Goal: Task Accomplishment & Management: Complete application form

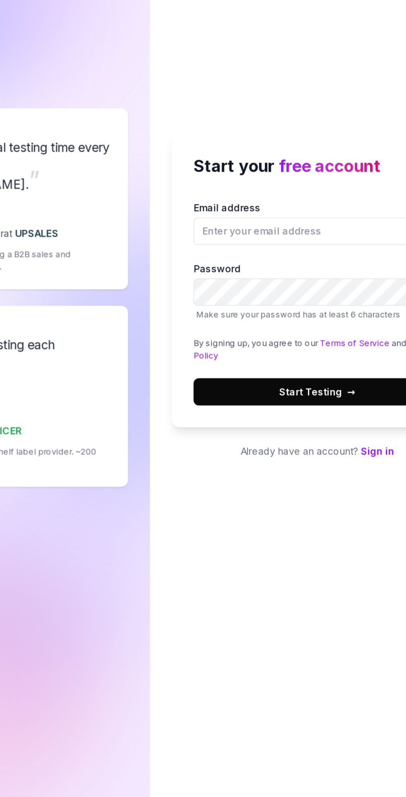
click at [343, 537] on div "Start your free account Email address Password Make sure your password has at l…" at bounding box center [304, 398] width 203 height 797
click at [338, 497] on link "Sign in" at bounding box center [341, 493] width 20 height 7
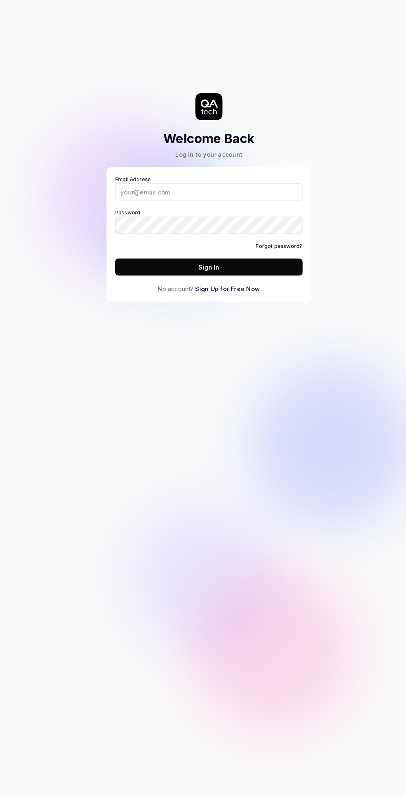
click at [180, 217] on label "Password" at bounding box center [203, 221] width 182 height 24
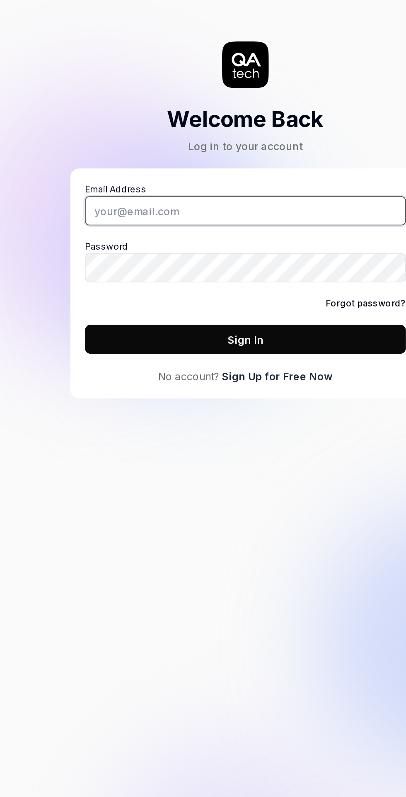
click at [176, 198] on input "Email Address" at bounding box center [203, 192] width 182 height 17
type input "[EMAIL_ADDRESS][DOMAIN_NAME]"
click at [195, 199] on input "Email Address" at bounding box center [203, 192] width 182 height 17
type input "[EMAIL_ADDRESS][DOMAIN_NAME]"
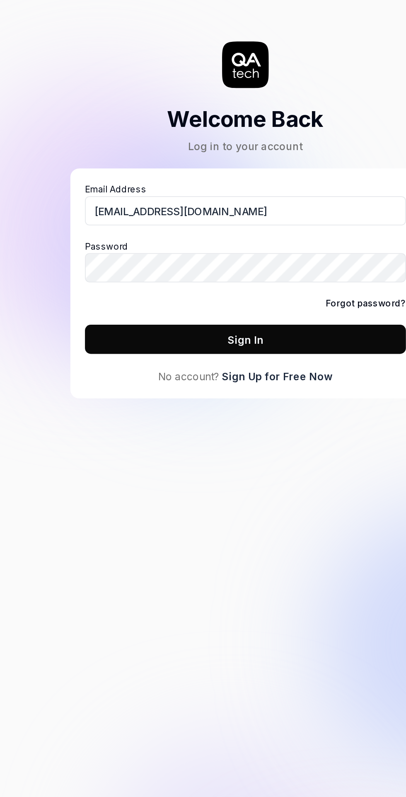
click at [180, 271] on button "Sign In" at bounding box center [203, 265] width 182 height 17
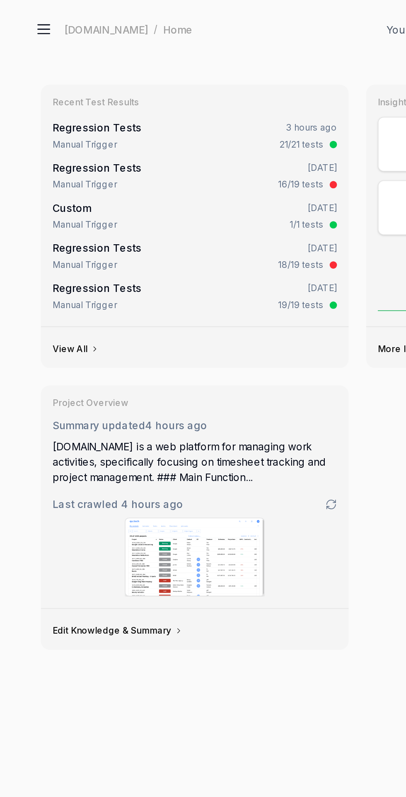
click at [24, 15] on icon at bounding box center [25, 17] width 10 height 10
type textarea "*"
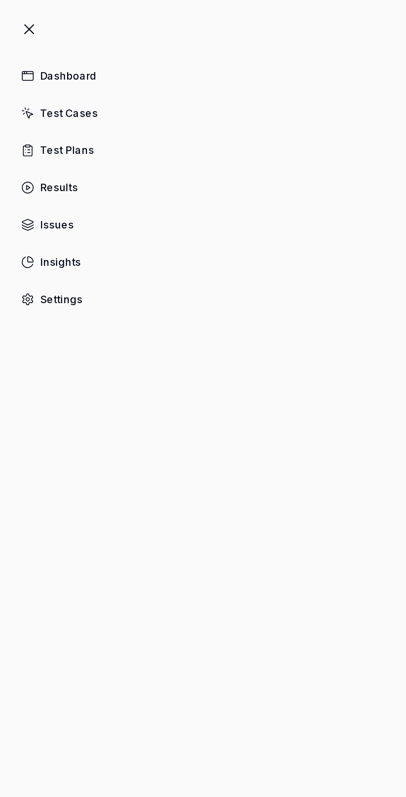
click at [55, 63] on link "Test Cases" at bounding box center [202, 64] width 389 height 16
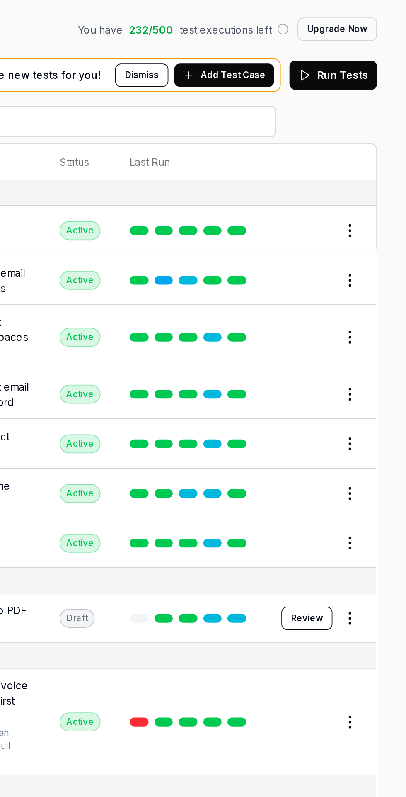
click at [318, 45] on span "Add Test Case" at bounding box center [307, 42] width 37 height 7
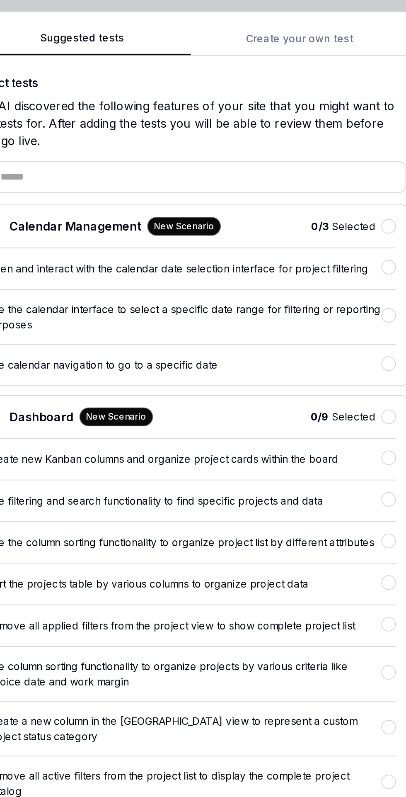
click at [227, 124] on div "Calendar Management New Scenario" at bounding box center [207, 128] width 134 height 11
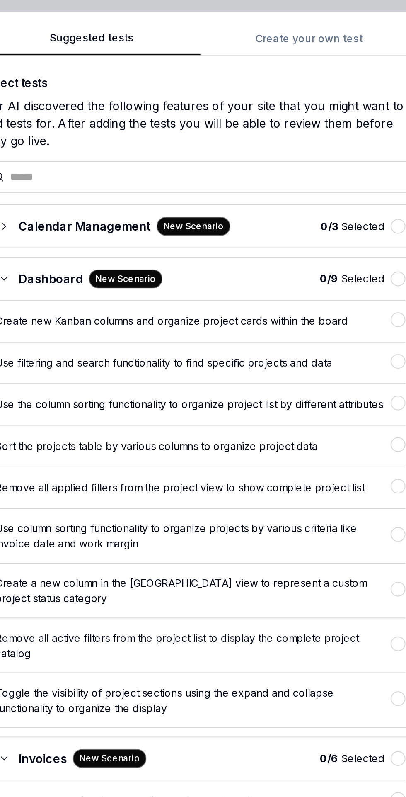
click at [326, 28] on div "Suggested tests Suggested tests Create your own test Select tests Our AI discov…" at bounding box center [203, 398] width 406 height 797
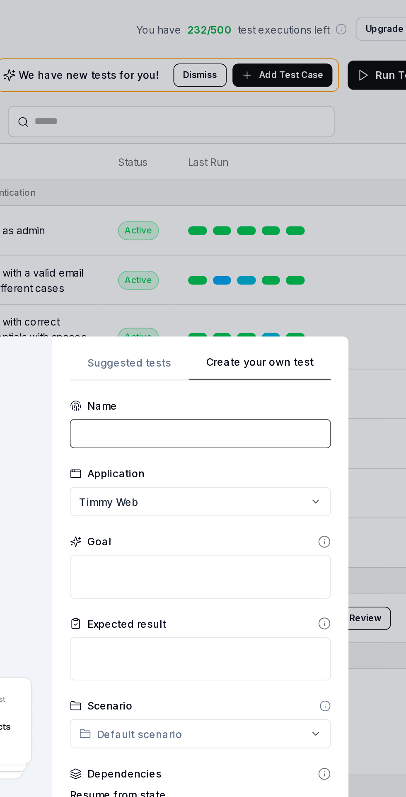
click at [222, 248] on input at bounding box center [256, 246] width 148 height 17
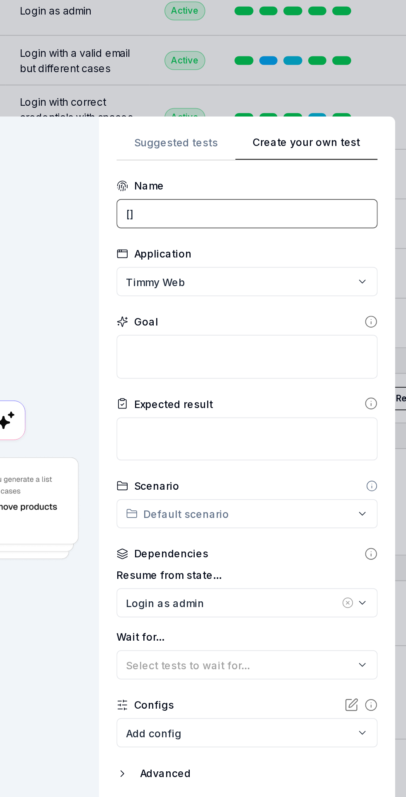
click at [187, 249] on input "[]" at bounding box center [256, 246] width 148 height 17
click at [193, 247] on input "[]" at bounding box center [256, 246] width 148 height 17
click at [276, 245] on input "[FIN-01]" at bounding box center [256, 246] width 148 height 17
click at [277, 248] on input "[FIN-01]" at bounding box center [256, 246] width 148 height 17
type input "[FIN-01] Create and organize financial snapshot"
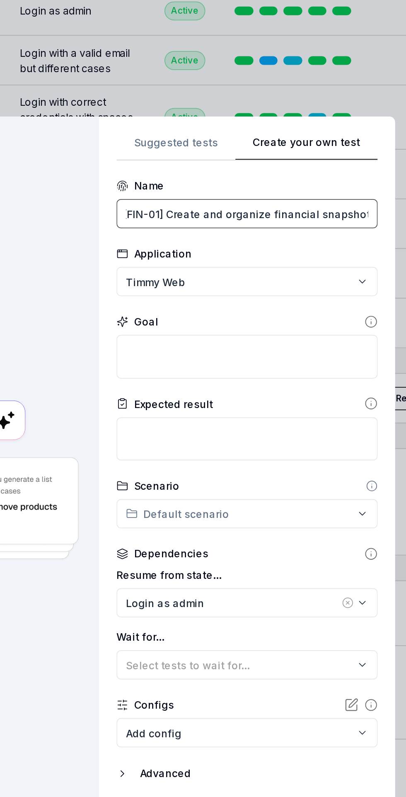
scroll to position [0, 0]
click at [227, 207] on div "**********" at bounding box center [256, 398] width 148 height 395
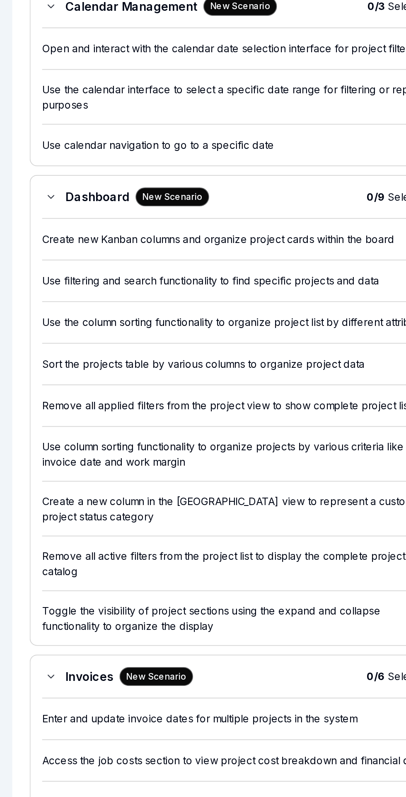
scroll to position [0, 0]
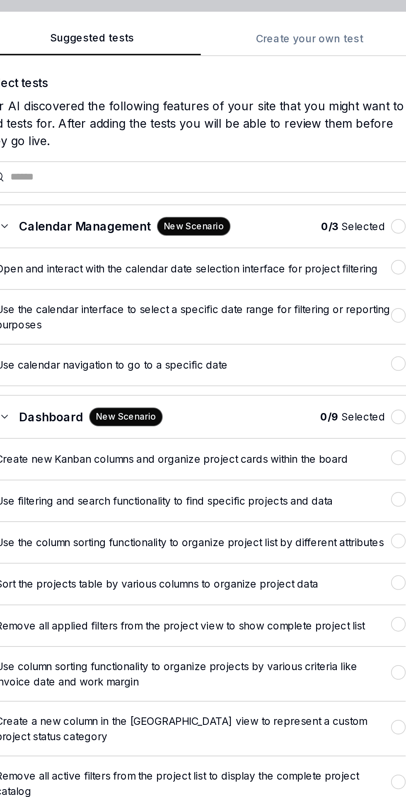
click at [326, 31] on div "Suggested tests Suggested tests Create your own test Select tests Our AI discov…" at bounding box center [203, 398] width 406 height 797
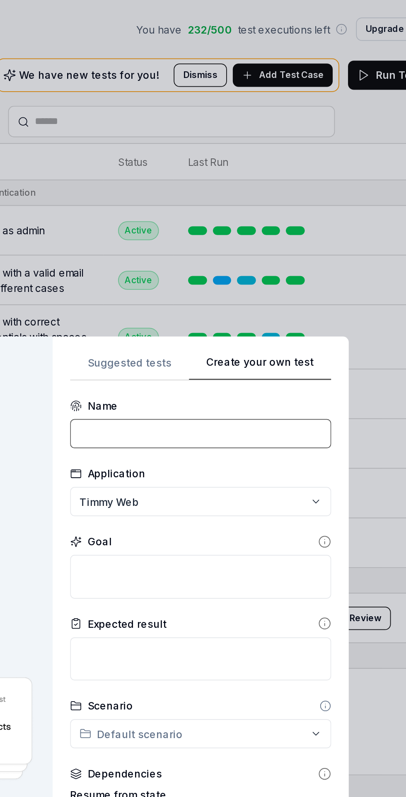
click at [262, 243] on input at bounding box center [256, 246] width 148 height 17
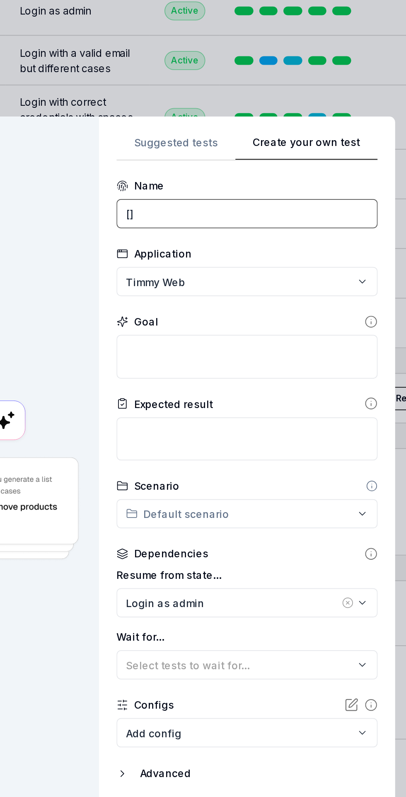
click at [194, 246] on input "[]" at bounding box center [256, 246] width 148 height 17
click at [195, 249] on input "[]" at bounding box center [256, 246] width 148 height 17
click at [191, 246] on input "[]" at bounding box center [256, 246] width 148 height 17
click at [314, 247] on input "[FIN-01]" at bounding box center [256, 246] width 148 height 17
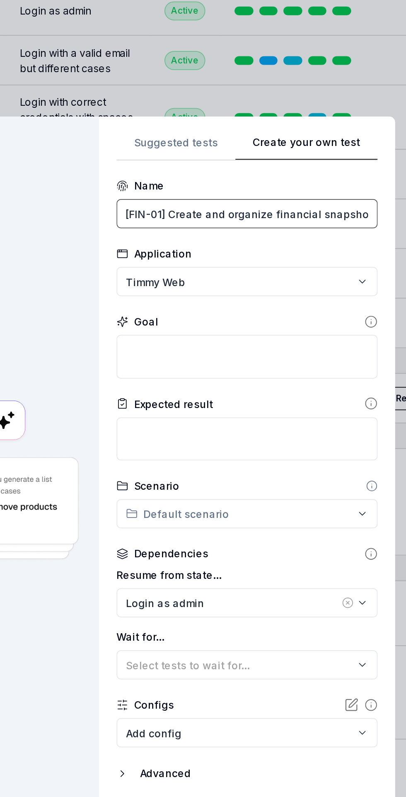
type input "[FIN-01] Create and organize financial snapshot"
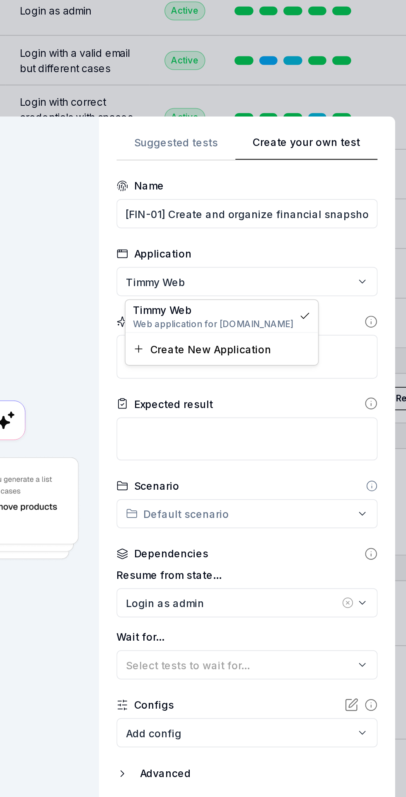
scroll to position [0, 0]
click at [307, 341] on div "**********" at bounding box center [203, 398] width 406 height 797
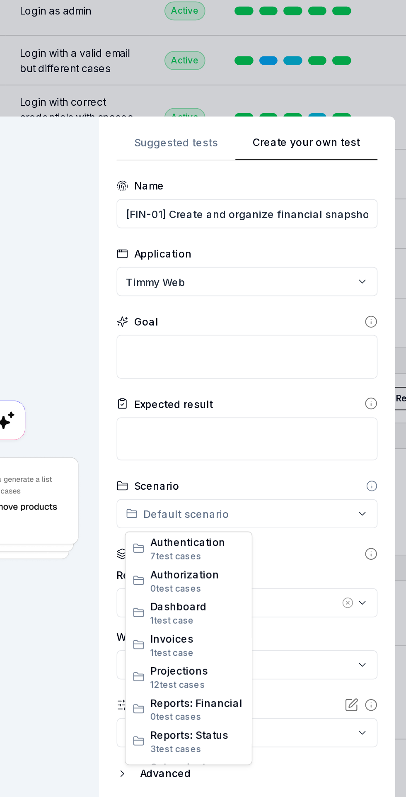
click at [262, 418] on div "**********" at bounding box center [203, 398] width 406 height 797
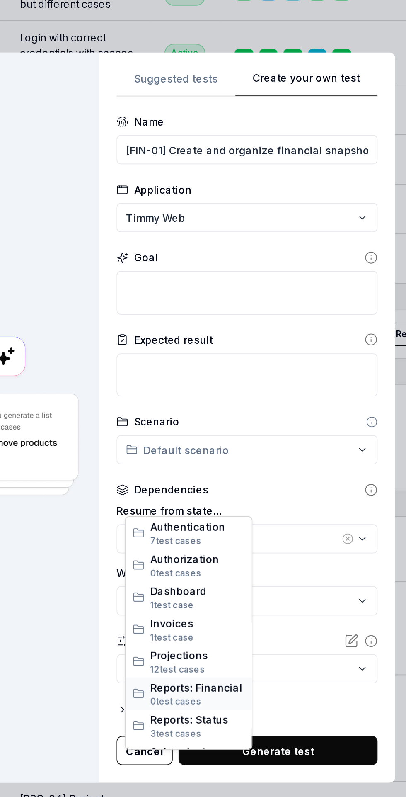
click at [235, 553] on span "Reports: Financial" at bounding box center [227, 551] width 53 height 9
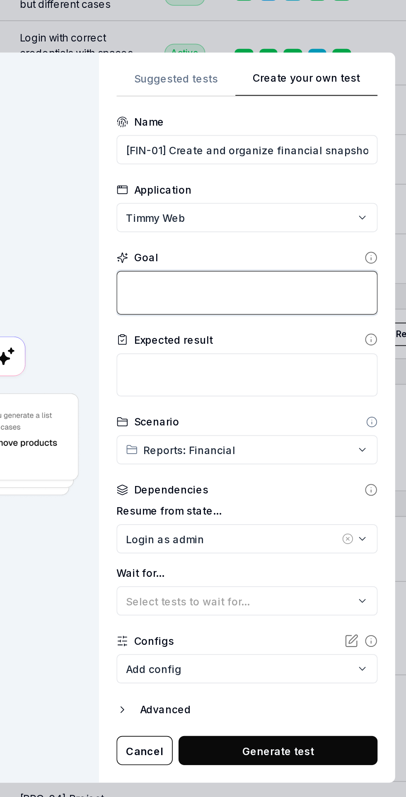
click at [267, 340] on textarea at bounding box center [256, 327] width 148 height 25
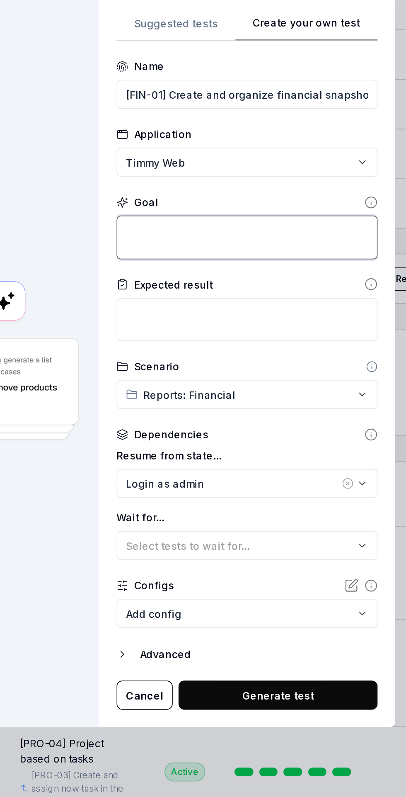
type textarea "C"
type textarea "*"
type textarea "Ce"
type textarea "*"
type textarea "Cee"
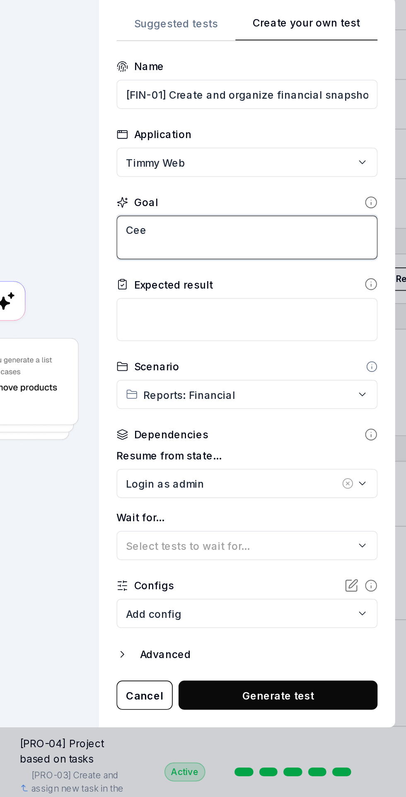
type textarea "*"
type textarea "Ceea"
type textarea "*"
type textarea "Ceeat"
type textarea "*"
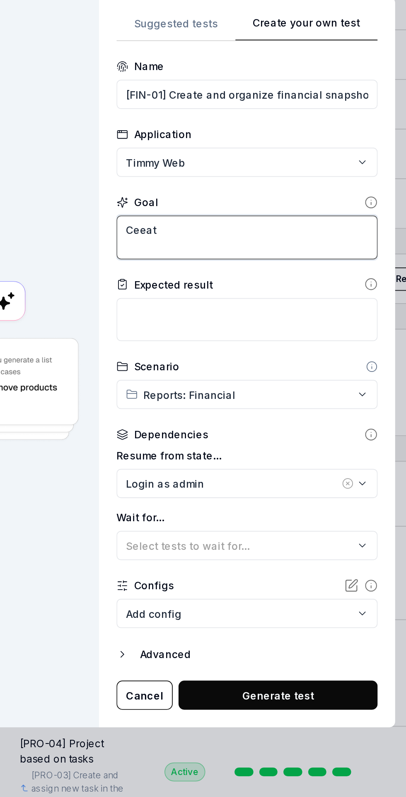
type textarea "Ceeate"
type textarea "*"
type textarea "Create"
type textarea "*"
type textarea "Create a"
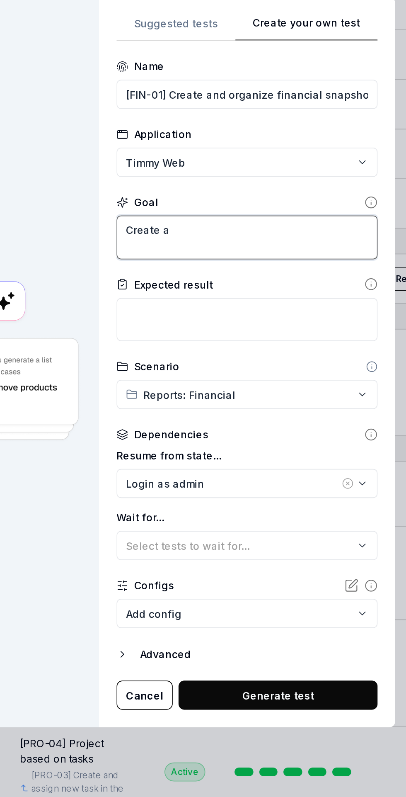
type textarea "*"
type textarea "Create a"
type textarea "*"
type textarea "Create a f"
type textarea "*"
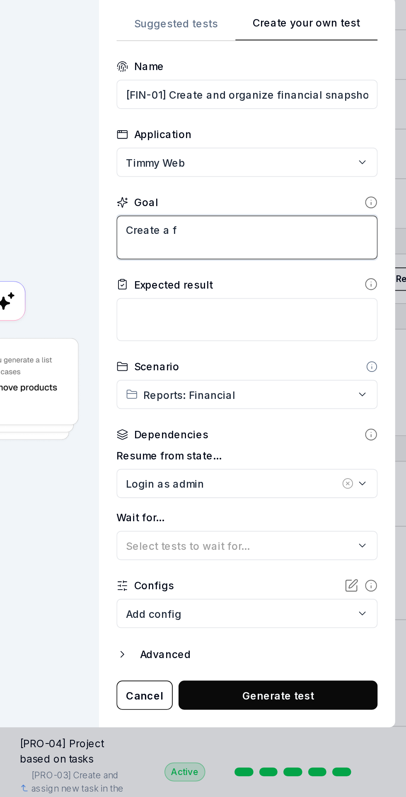
type textarea "Create a fi"
type textarea "*"
type textarea "Create a fin"
type textarea "*"
type textarea "Create a fina"
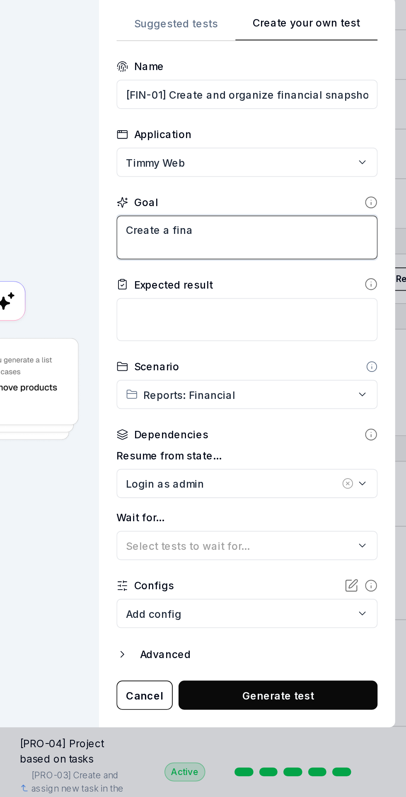
type textarea "*"
type textarea "Create a [PERSON_NAME]"
type textarea "*"
type textarea "Create a financ"
type textarea "*"
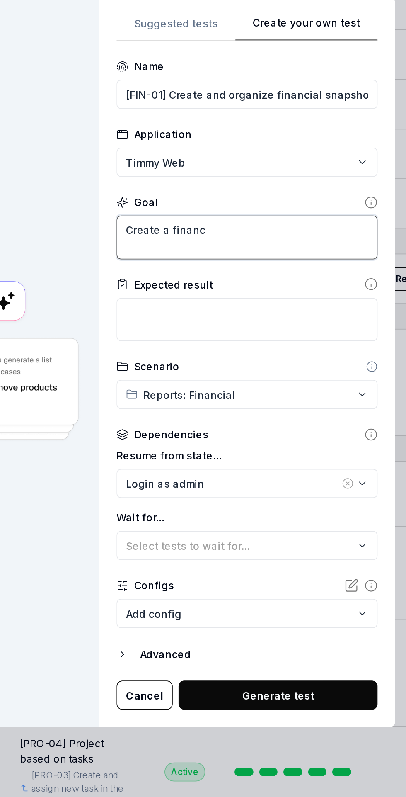
type textarea "Create a financi"
type textarea "*"
type textarea "Create a financia"
type textarea "*"
type textarea "Create a financial"
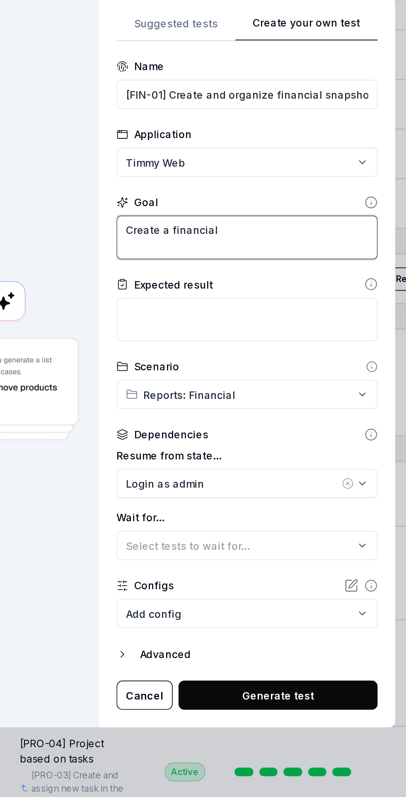
type textarea "*"
type textarea "Create a financial"
type textarea "*"
type textarea "Create a financial d"
type textarea "*"
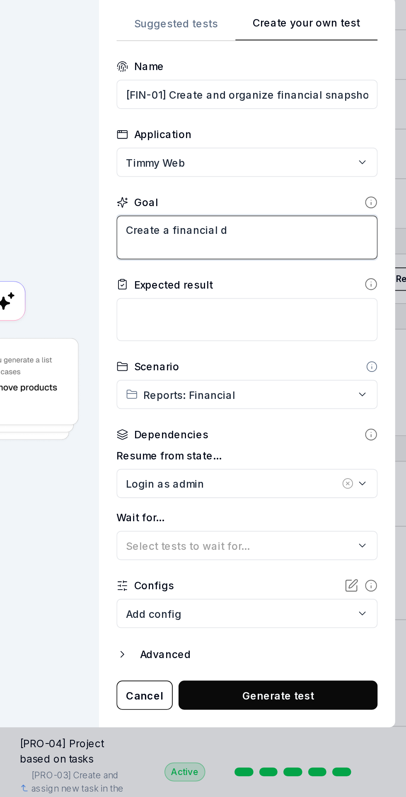
type textarea "Create a financial dm"
type textarea "*"
type textarea "Create a financial dma"
type textarea "*"
type textarea "Create a financial dmap"
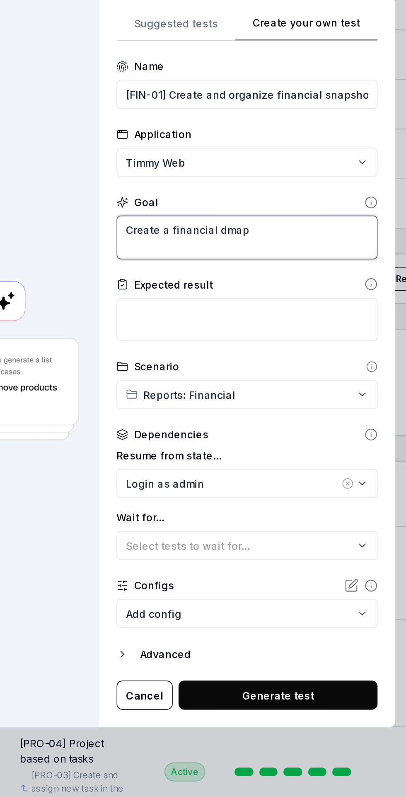
type textarea "*"
type textarea "Create a financial dmaps"
type textarea "*"
type textarea "Create a financial dmapso"
type textarea "*"
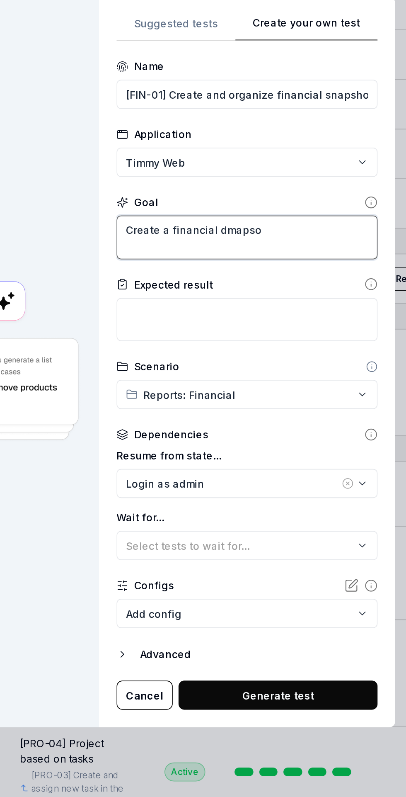
type textarea "Create a financial dmapsot"
type textarea "*"
type textarea "Create a financial snapshot"
type textarea "*"
type textarea "Create a financial snapshot f"
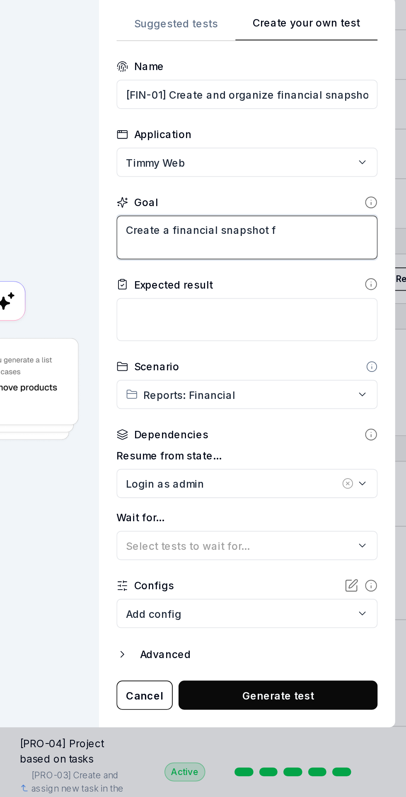
type textarea "*"
type textarea "Create a financial snapshot fo"
type textarea "*"
type textarea "Create a financial snapshot for"
type textarea "*"
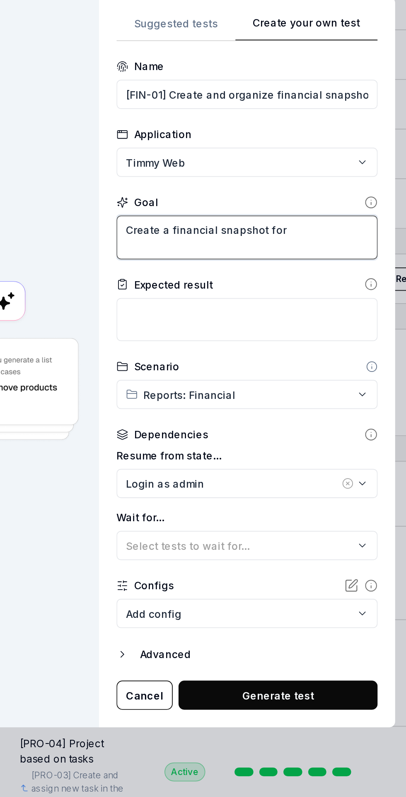
type textarea "Create a financial snapshot for"
type textarea "*"
type textarea "Create a financial snapshot for t"
type textarea "*"
type textarea "Create a financial snapshot for th"
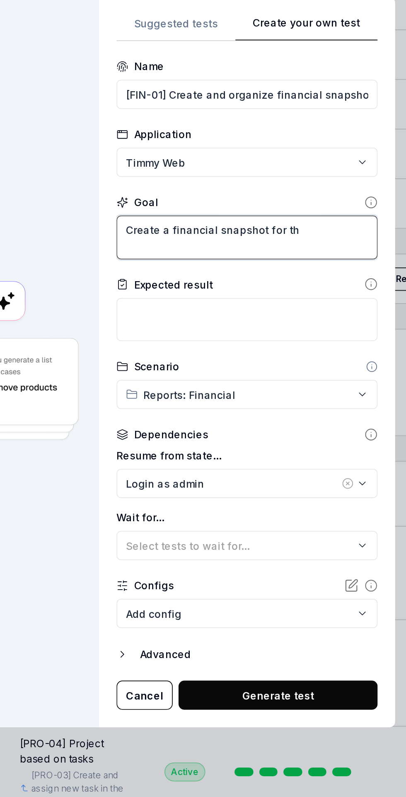
type textarea "*"
type textarea "Create a financial snapshot for thw"
type textarea "*"
type textarea "Create a financial snapshot for the"
type textarea "*"
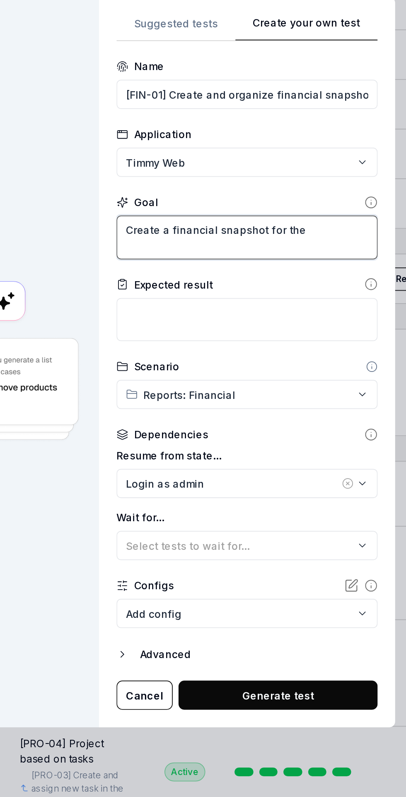
type textarea "Create a financial snapshot for the u"
type textarea "*"
type textarea "Create a financial snapshot for the us"
type textarea "*"
type textarea "Create a financial snapshot for the usr"
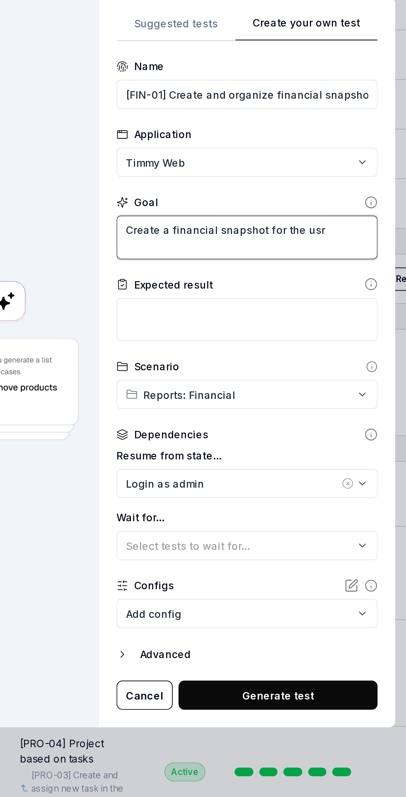
type textarea "*"
type textarea "Create a financial snapshot for the usrr"
type textarea "*"
type textarea "Create a financial snapshot for the user"
type textarea "*"
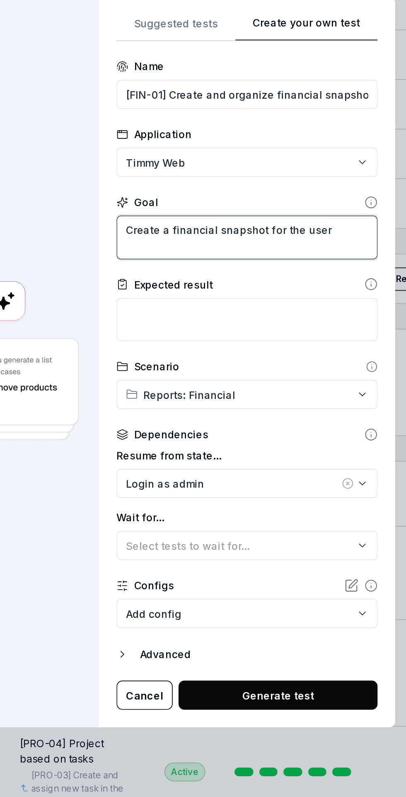
type textarea "Create a financial snapshot for the user A"
type textarea "*"
type textarea "Create a financial snapshot for the user Ad"
type textarea "*"
type textarea "Create a financial snapshot for the user Adm"
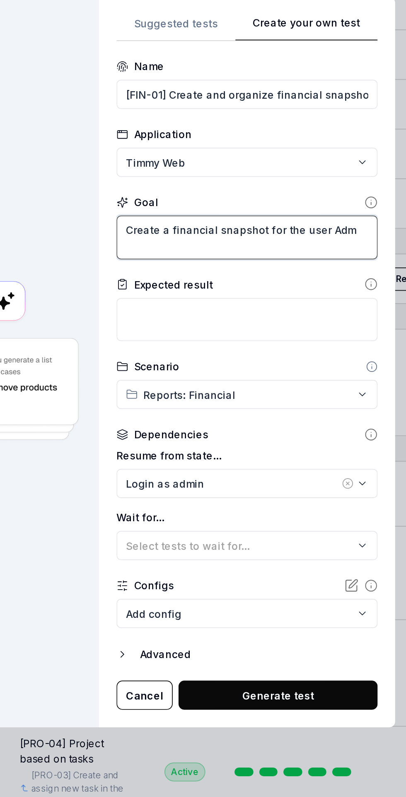
type textarea "*"
type textarea "Create a financial snapshot for the user Admi"
type textarea "*"
type textarea "Create a financial snapshot for the user Admin"
type textarea "*"
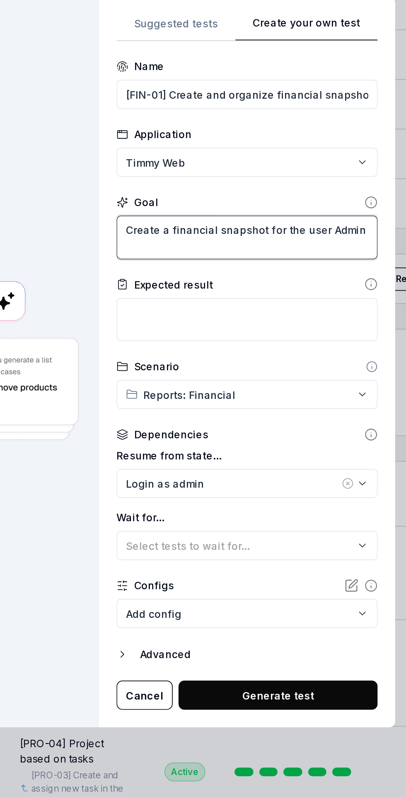
type textarea "Create a financial snapshot for the user Admin"
type textarea "*"
type textarea "Create a financial snapshot for the user Admin Q"
type textarea "*"
type textarea "Create a financial snapshot for the user Admin QA"
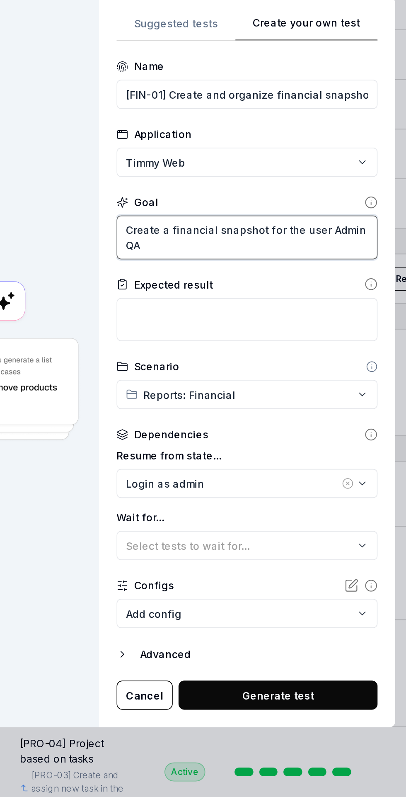
type textarea "*"
type textarea "Create a financial snapshot for the user Admin QA"
type textarea "*"
type textarea "Create a financial snapshot for the user Admin QA T"
type textarea "*"
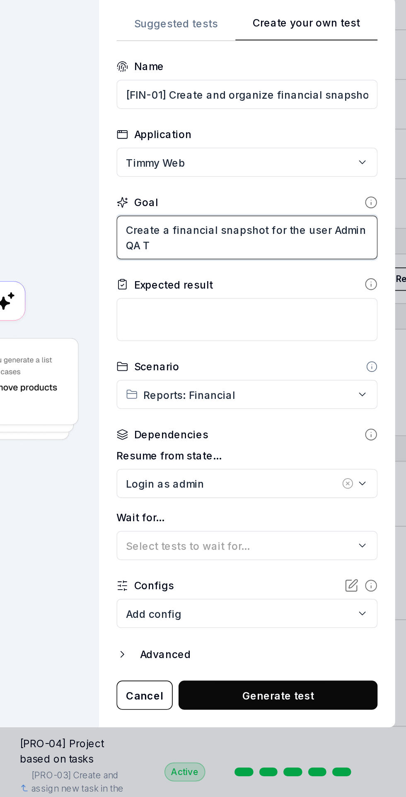
type textarea "Create a financial snapshot for the user Admin QA Te"
type textarea "*"
type textarea "Create a financial snapshot for the user Admin QA Tec"
type textarea "*"
type textarea "Create a financial snapshot for the user Admin QA Tech"
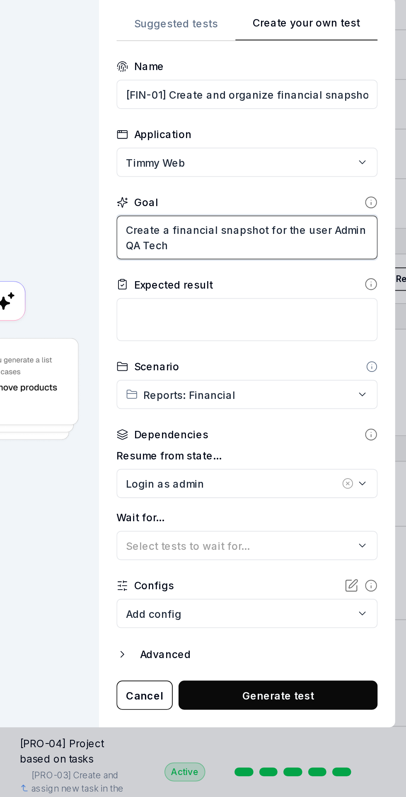
type textarea "*"
type textarea "Create a financial snapshot for the user Admin QA Tech"
type textarea "*"
type textarea "Create a financial snapshot for the user Admin QA Tech"
type textarea "*"
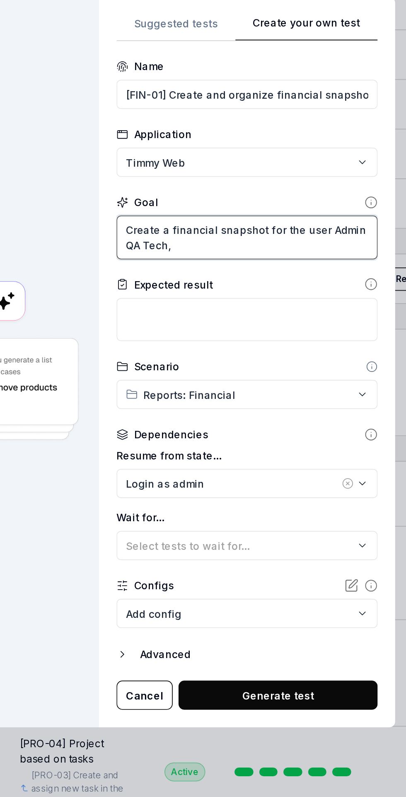
type textarea "Create a financial snapshot for the user Admin QA Tech,"
type textarea "*"
type textarea "Create a financial snapshot for the user Admin QA Tech, a"
type textarea "*"
type textarea "Create a financial snapshot for the user Admin QA Tech, af"
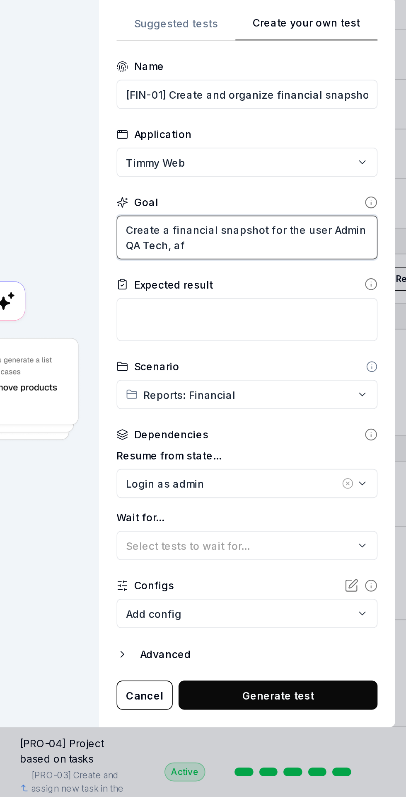
type textarea "*"
type textarea "Create a financial snapshot for the user Admin QA Tech, afd"
type textarea "*"
type textarea "Create a financial snapshot for the user Admin QA Tech, add"
type textarea "*"
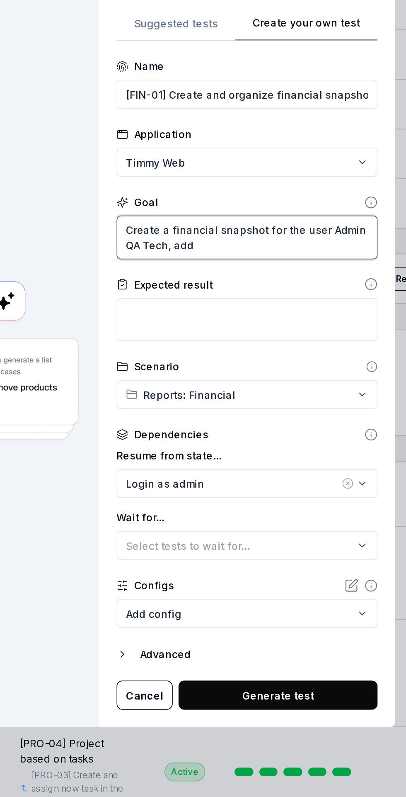
type textarea "Create a financial snapshot for the user Admin QA Tech, add a"
type textarea "*"
type textarea "Create a financial snapshot for the user Admin QA Tech, add a"
type textarea "*"
type textarea "Create a financial snapshot for the user Admin QA Tech, add a n"
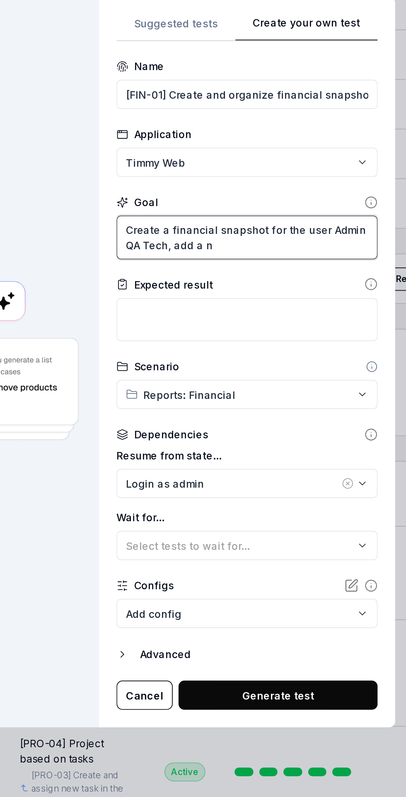
type textarea "*"
type textarea "Create a financial snapshot for the user Admin QA Tech, add a ne"
type textarea "*"
type textarea "Create a financial snapshot for the user Admin QA Tech, add a nes"
type textarea "*"
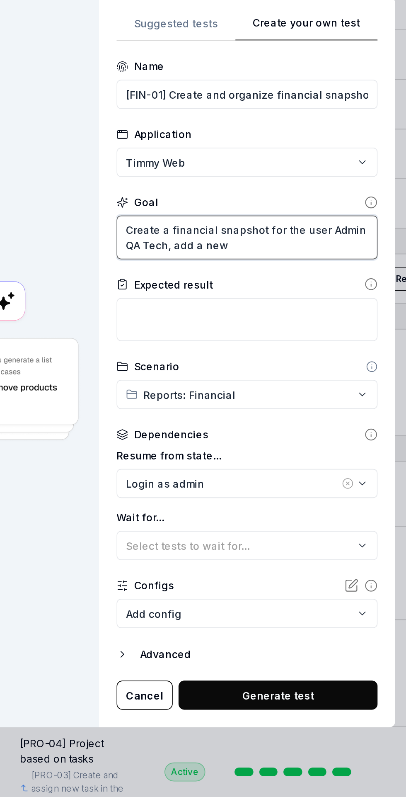
type textarea "Create a financial snapshot for the user Admin QA Tech, add a new"
type textarea "*"
type textarea "Create a financial snapshot for the user Admin QA Tech, add a new r"
type textarea "*"
type textarea "Create a financial snapshot for the user Admin QA Tech, add a new ro"
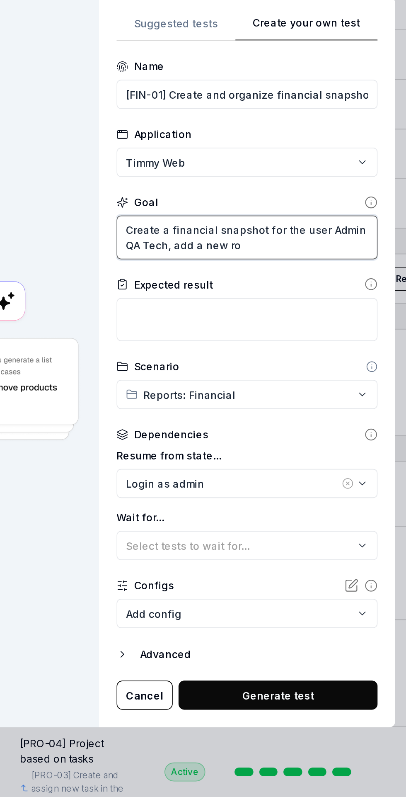
type textarea "*"
type textarea "Create a financial snapshot for the user Admin QA Tech, add a new row"
type textarea "*"
type textarea "Create a financial snapshot for the user Admin QA Tech, add a new row"
type textarea "*"
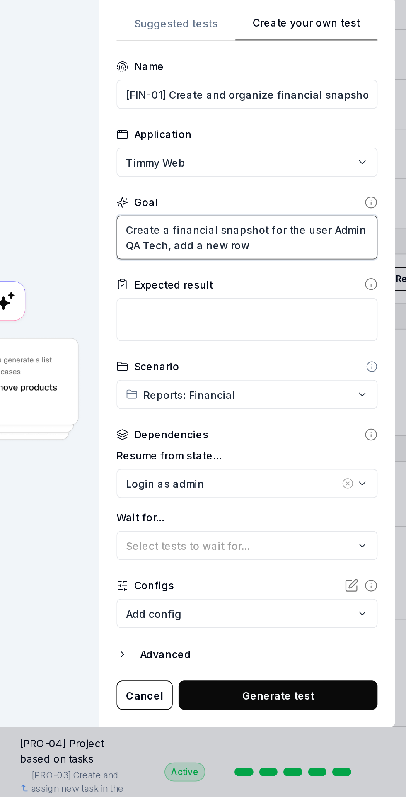
type textarea "Create a financial snapshot for the user Admin QA Tech, add a new row f"
type textarea "*"
type textarea "Create a financial snapshot for the user Admin QA Tech, add a new row fo"
type textarea "*"
type textarea "Create a financial snapshot for the user Admin QA Tech, add a new row for"
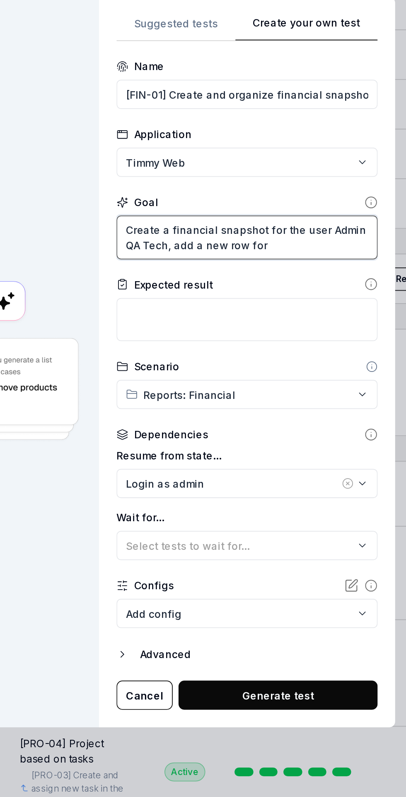
type textarea "*"
type textarea "Create a financial snapshot for the user Admin QA Tech, add a new row for"
type textarea "*"
type textarea "Create a financial snapshot for the user Admin QA Tech, add a new row for t"
type textarea "*"
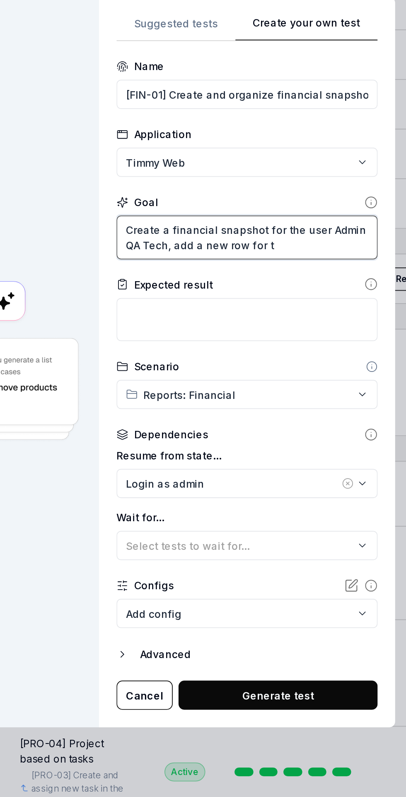
type textarea "Create a financial snapshot for the user Admin QA Tech, add a new row for th"
type textarea "*"
type textarea "Create a financial snapshot for the user Admin QA Tech, add a new row for the"
type textarea "*"
type textarea "Create a financial snapshot for the user Admin QA Tech, add a new row for the"
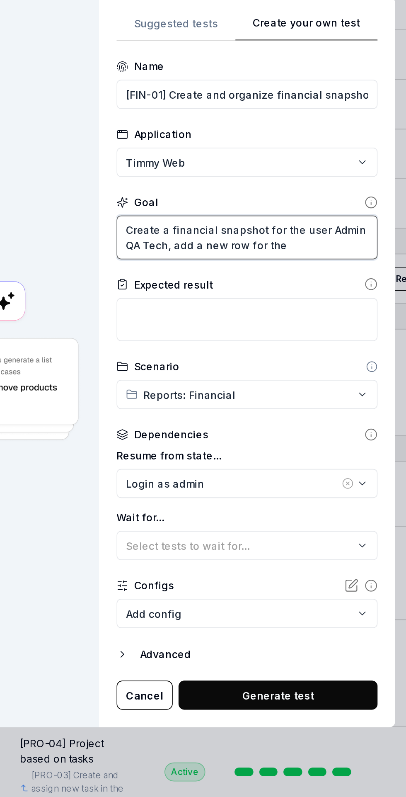
type textarea "*"
type textarea "Create a financial snapshot for the user Admin QA Tech, add a new row for the p"
type textarea "*"
type textarea "Create a financial snapshot for the user Admin QA Tech, add a new row for the"
type textarea "*"
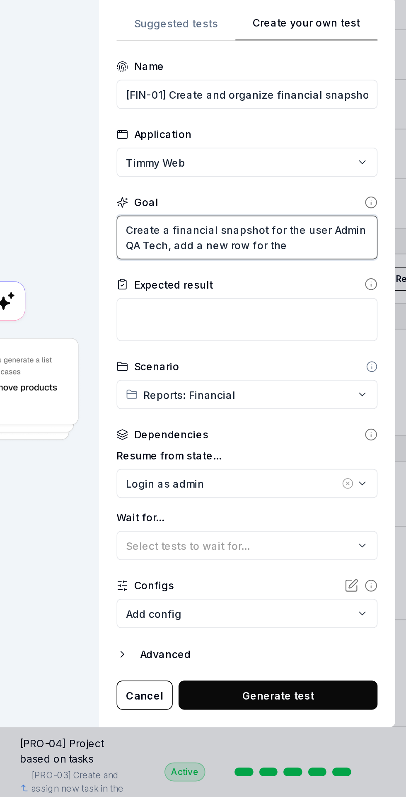
type textarea "Create a financial snapshot for the user Admin QA Tech, add a new row for the p"
type textarea "*"
type textarea "Create a financial snapshot for the user Admin QA Tech, add a new row for the pr"
type textarea "*"
type textarea "Create a financial snapshot for the user Admin QA Tech, add a new row for the p…"
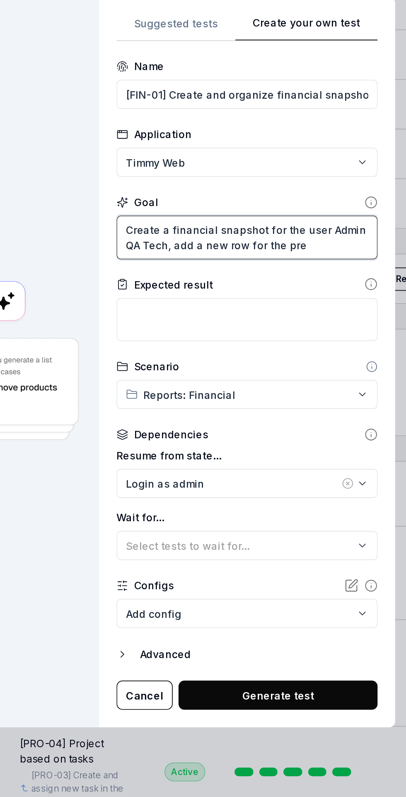
type textarea "*"
type textarea "Create a financial snapshot for the user Admin QA Tech, add a new row for the p…"
type textarea "*"
type textarea "Create a financial snapshot for the user Admin QA Tech, add a new row for the p…"
type textarea "*"
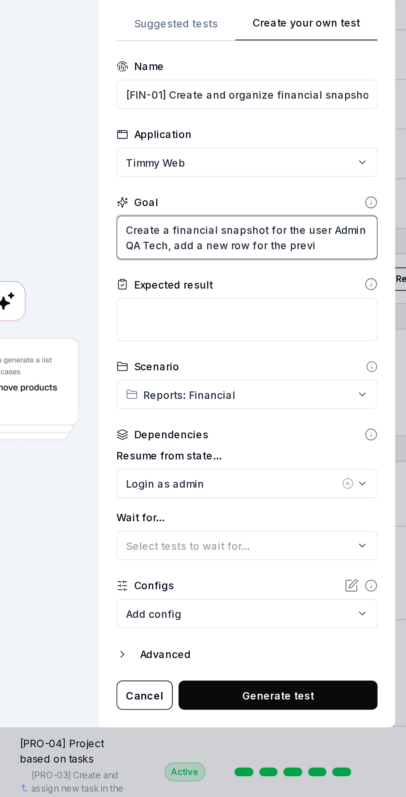
type textarea "Create a financial snapshot for the user Admin QA Tech, add a new row for the p…"
type textarea "*"
type textarea "Create a financial snapshot for the user Admin QA Tech, add a new row for the p…"
type textarea "*"
type textarea "Create a financial snapshot for the user Admin QA Tech, add a new row for the p…"
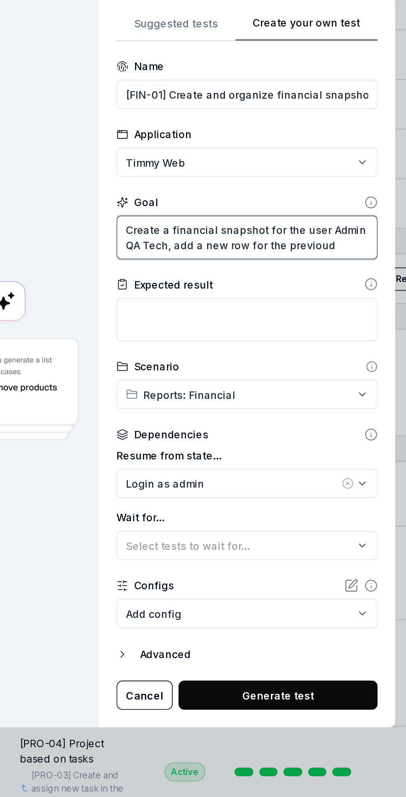
type textarea "*"
type textarea "Create a financial snapshot for the user Admin QA Tech, add a new row for the p…"
type textarea "*"
type textarea "Create a financial snapshot for the user Admin QA Tech, add a new row for the p…"
type textarea "*"
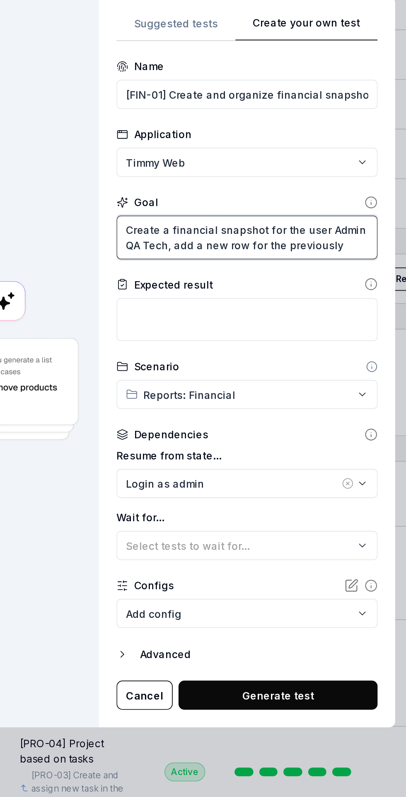
type textarea "Create a financial snapshot for the user Admin QA Tech, add a new row for the p…"
type textarea "*"
type textarea "Create a financial snapshot for the user Admin QA Tech, add a new row for the p…"
type textarea "*"
type textarea "Create a financial snapshot for the user Admin QA Tech, add a new row for the p…"
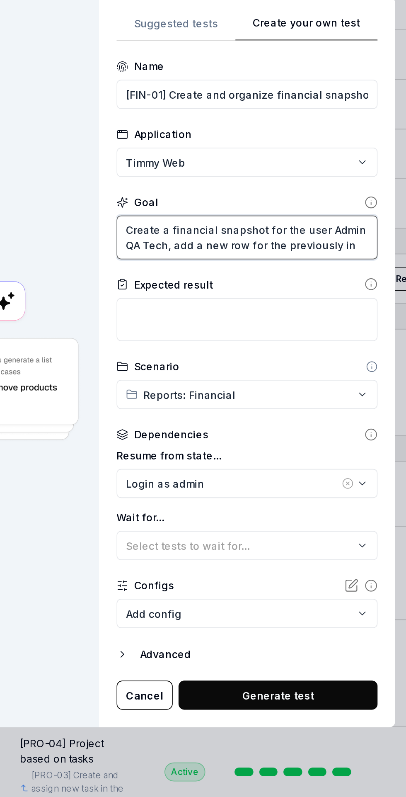
type textarea "*"
type textarea "Create a financial snapshot for the user Admin QA Tech, add a new row for the p…"
type textarea "*"
type textarea "Create a financial snapshot for the user Admin QA Tech, add a new row for the p…"
type textarea "*"
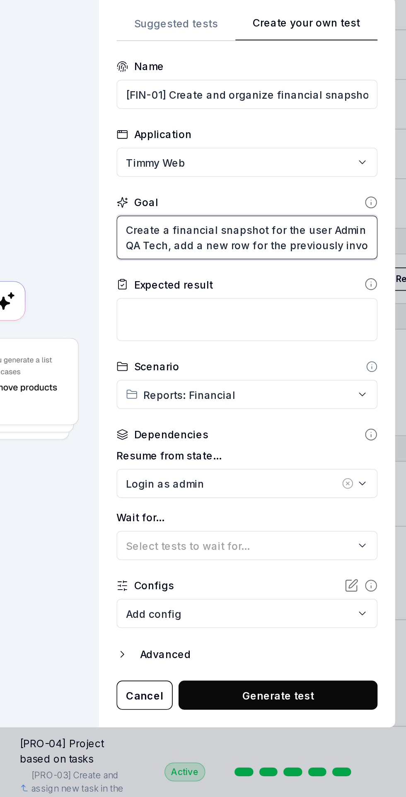
type textarea "Create a financial snapshot for the user Admin QA Tech, add a new row for the p…"
type textarea "*"
type textarea "Create a financial snapshot for the user Admin QA Tech, add a new row for the p…"
type textarea "*"
type textarea "Create a financial snapshot for the user Admin QA Tech, add a new row for the p…"
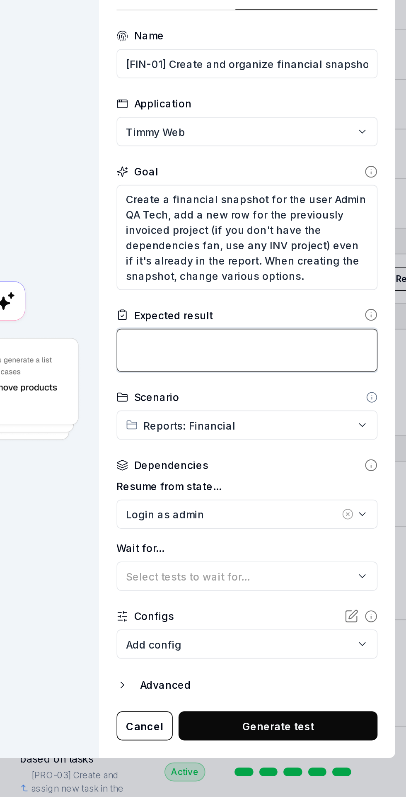
click at [297, 387] on textarea at bounding box center [256, 391] width 148 height 25
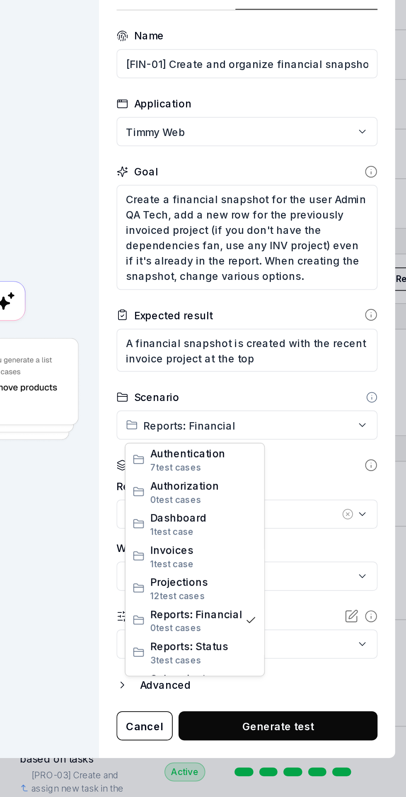
click at [289, 403] on div "**********" at bounding box center [203, 398] width 406 height 797
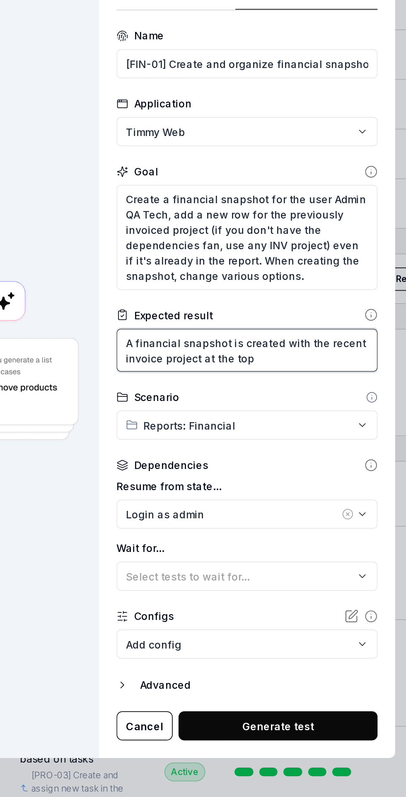
click at [285, 398] on textarea "A financial snapshot is created with the recent invoice project at the top" at bounding box center [256, 391] width 148 height 25
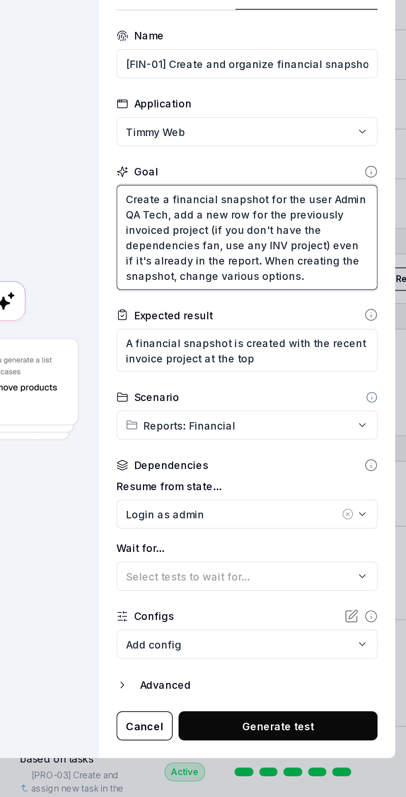
click at [263, 323] on textarea "Create a financial snapshot for the user Admin QA Tech, add a new row for the p…" at bounding box center [256, 328] width 148 height 60
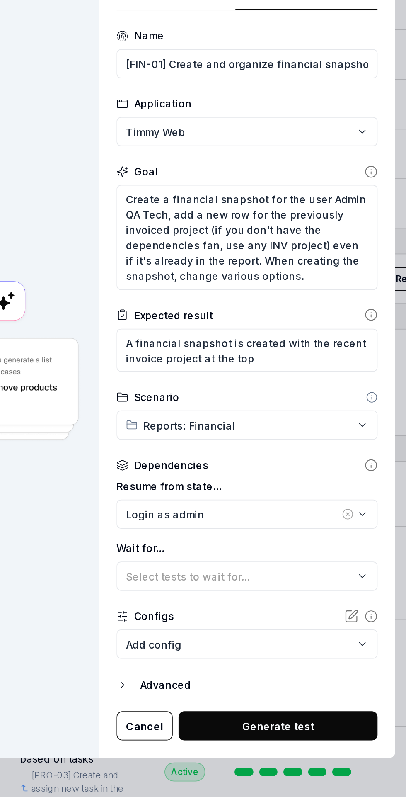
click at [242, 285] on form "**********" at bounding box center [256, 411] width 148 height 405
click at [255, 520] on span "Select tests to wait for..." at bounding box center [222, 520] width 70 height 7
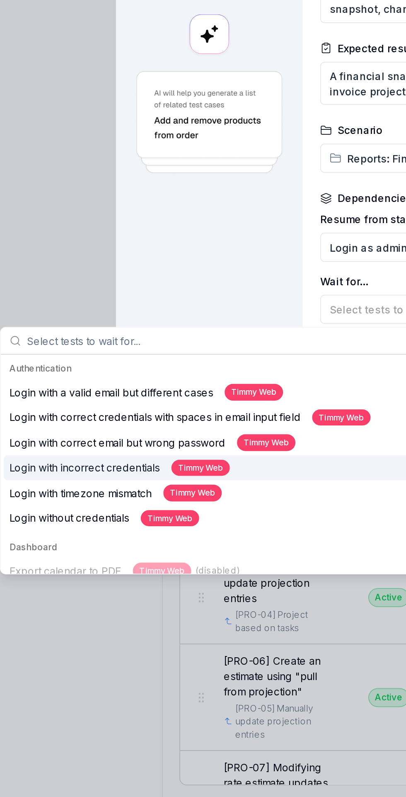
click at [97, 539] on input "text" at bounding box center [144, 537] width 259 height 15
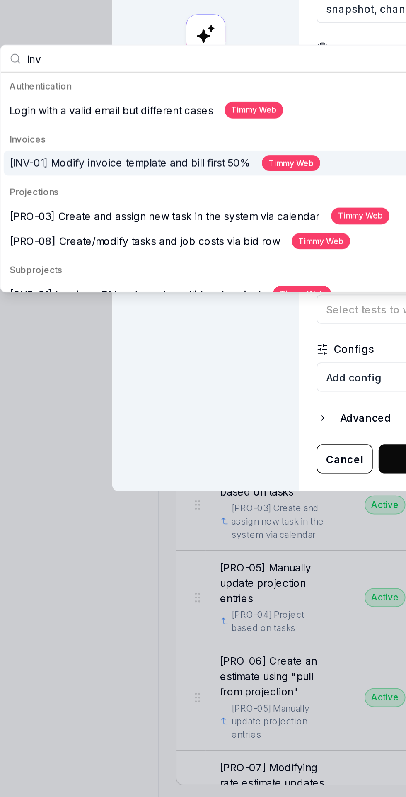
click at [119, 435] on div "[INV-01] Modify invoice template and bill first 50% Timmy Web" at bounding box center [95, 437] width 177 height 10
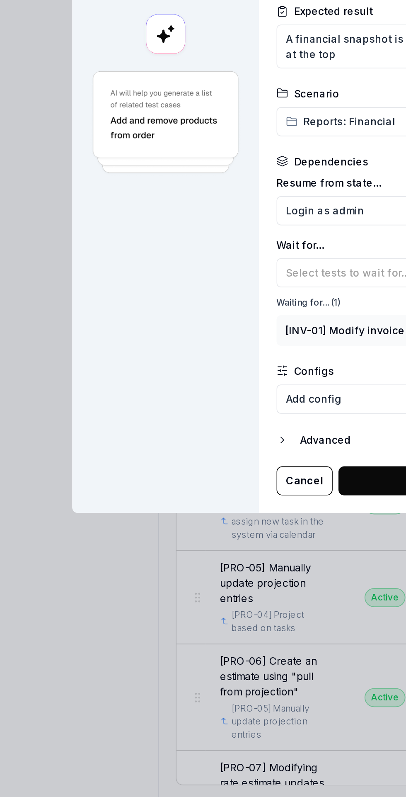
click at [223, 619] on button "Generate test" at bounding box center [273, 617] width 159 height 17
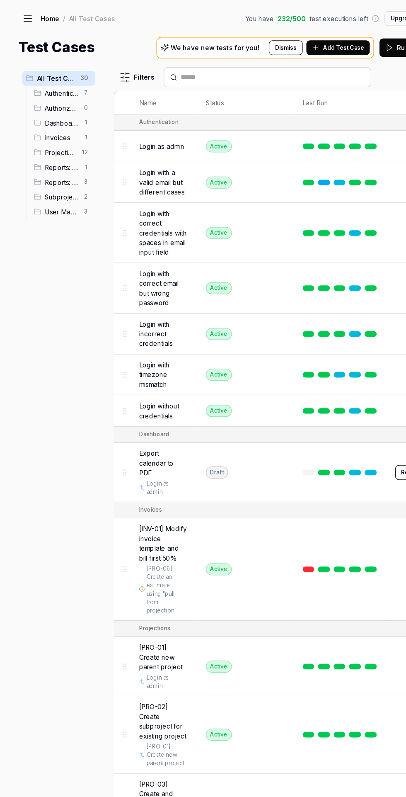
click at [66, 156] on div "All Test Cases 30 Authentication 7 Authorization 0 Dashboard 1 Invoices 1 Proje…" at bounding box center [203, 428] width 373 height 737
click at [50, 143] on div "All Test Cases 30 Authentication 7 Authorization 0 Dashboard 1 Invoices 1 Proje…" at bounding box center [203, 428] width 373 height 737
click at [49, 151] on div "All Test Cases 30 Authentication 7 Authorization 0 Dashboard 1 Invoices 1 Proje…" at bounding box center [203, 428] width 373 height 737
